Goal: Transaction & Acquisition: Purchase product/service

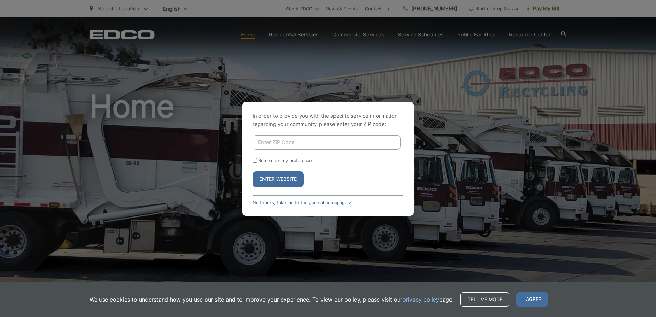
click at [307, 144] on input "Enter ZIP Code" at bounding box center [327, 142] width 148 height 14
click at [433, 99] on div "In order to provide you with the specific service information regarding your co…" at bounding box center [328, 158] width 656 height 317
click at [308, 202] on link "No thanks, take me to the general homepage >" at bounding box center [302, 202] width 99 height 5
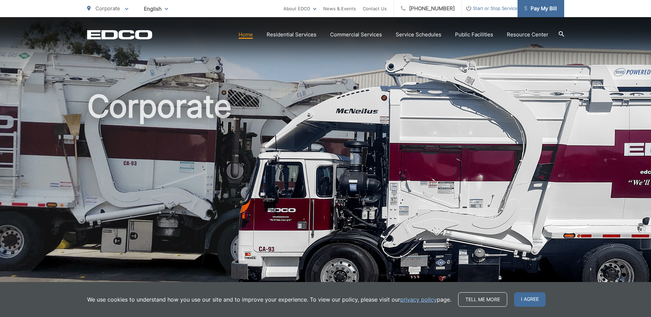
click at [545, 10] on span "Pay My Bill" at bounding box center [541, 8] width 33 height 8
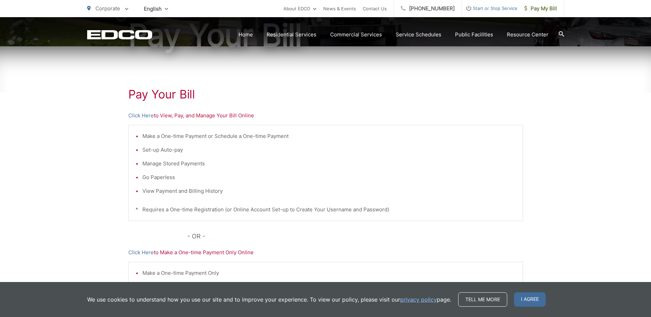
scroll to position [103, 0]
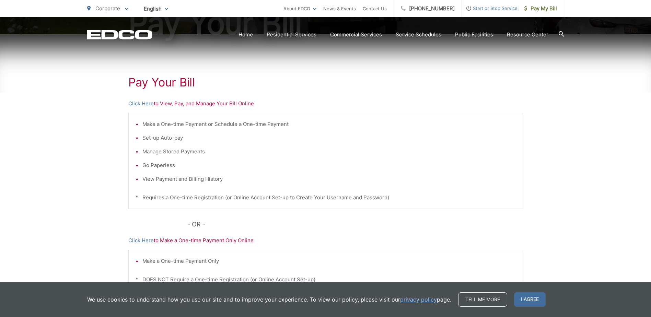
click at [204, 103] on p "Click Here to View, Pay, and Manage Your Bill Online" at bounding box center [325, 104] width 395 height 8
click at [143, 103] on link "Click Here" at bounding box center [140, 104] width 25 height 8
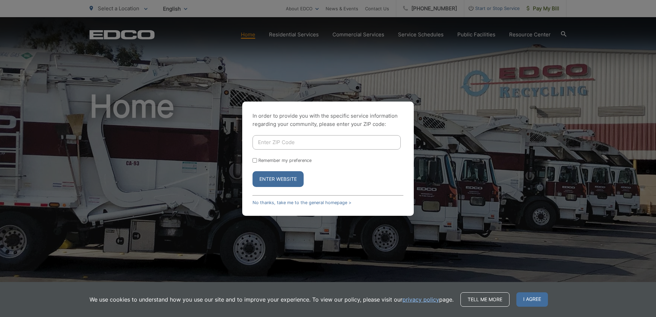
click at [516, 75] on div "In order to provide you with the specific service information regarding your co…" at bounding box center [328, 158] width 656 height 317
click at [326, 202] on link "No thanks, take me to the general homepage >" at bounding box center [302, 202] width 99 height 5
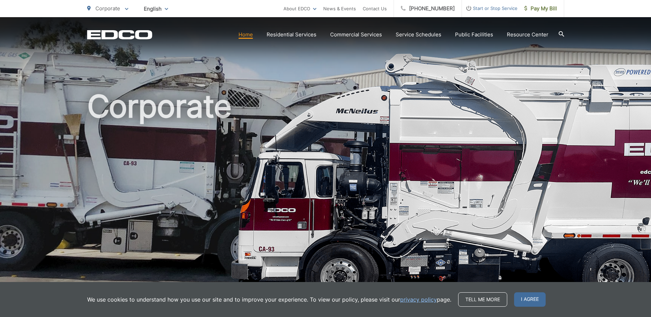
click at [161, 5] on span "English" at bounding box center [156, 9] width 35 height 12
click at [250, 97] on h1 "Corporate" at bounding box center [325, 197] width 477 height 217
click at [537, 297] on span "I agree" at bounding box center [530, 299] width 32 height 14
